Goal: Task Accomplishment & Management: Manage account settings

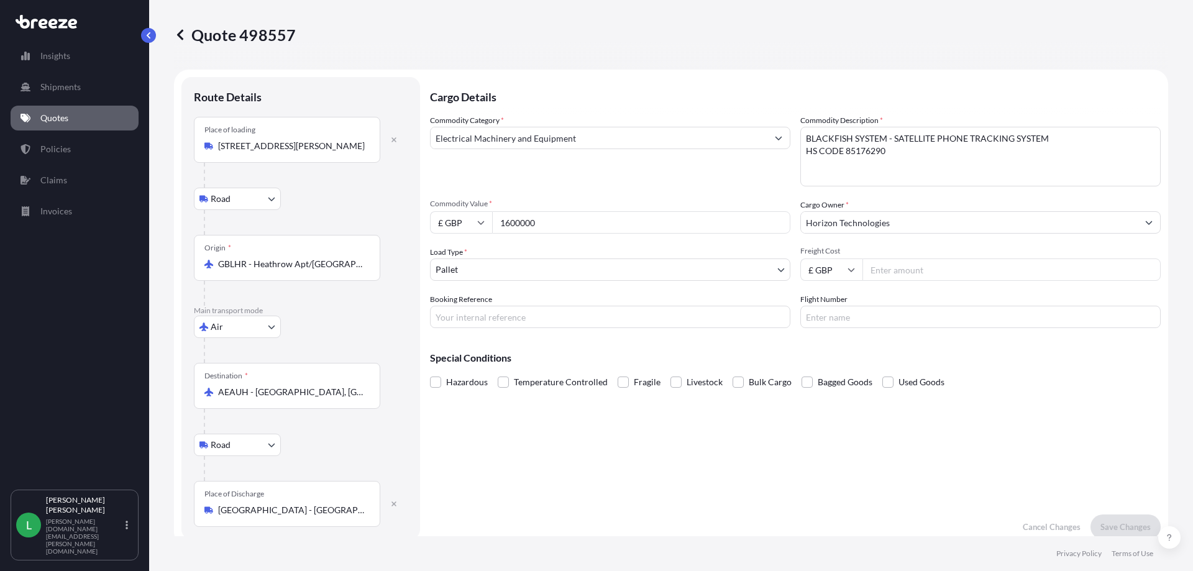
select select "Road"
select select "Air"
select select "Road"
select select "1"
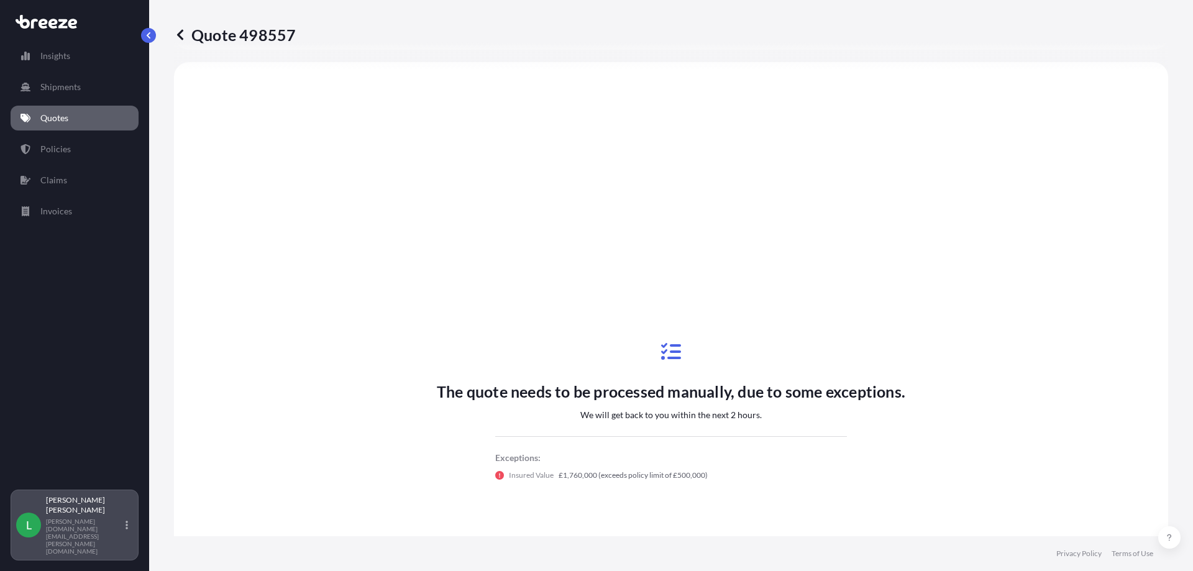
click at [54, 552] on div "L [PERSON_NAME] George [DOMAIN_NAME][EMAIL_ADDRESS][PERSON_NAME][DOMAIN_NAME]" at bounding box center [74, 525] width 117 height 60
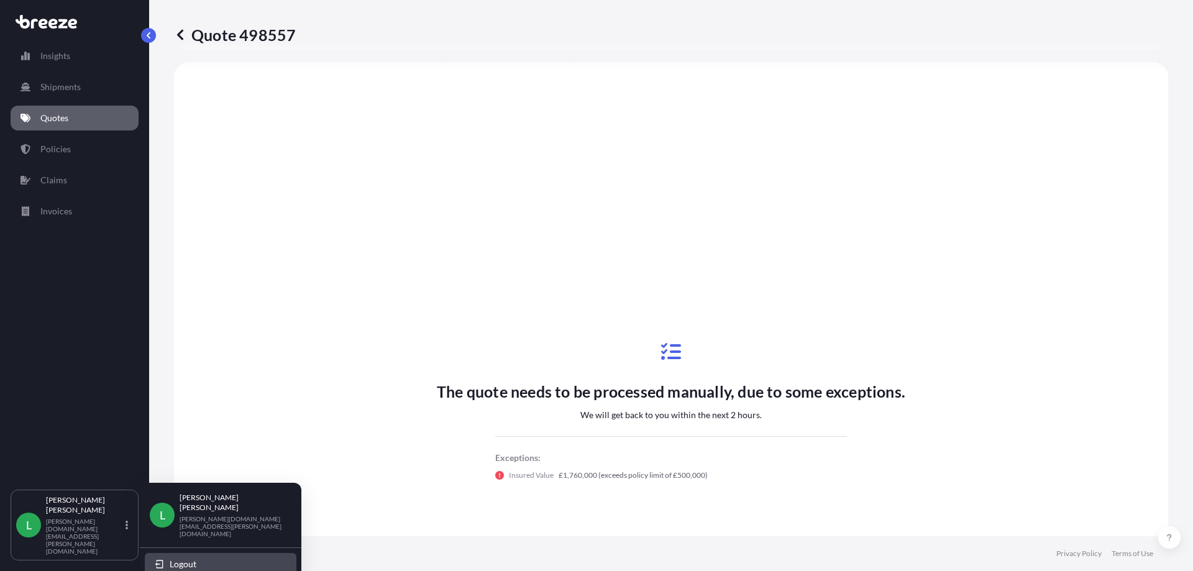
click at [180, 558] on span "Logout" at bounding box center [183, 564] width 27 height 12
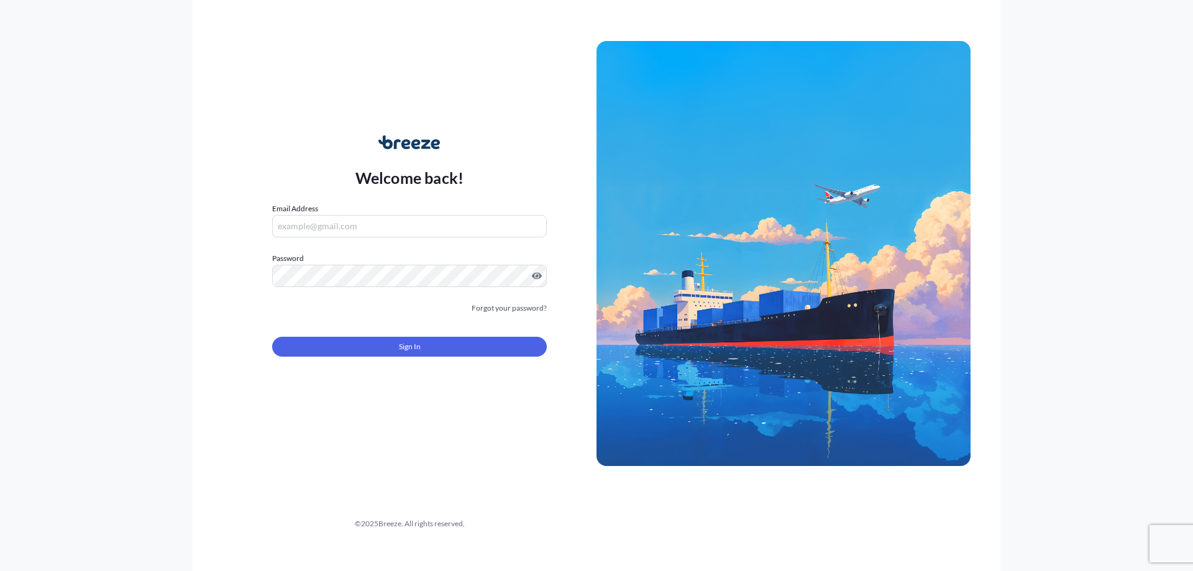
type input "[PERSON_NAME][DOMAIN_NAME][EMAIL_ADDRESS][PERSON_NAME][DOMAIN_NAME]"
